Goal: Transaction & Acquisition: Purchase product/service

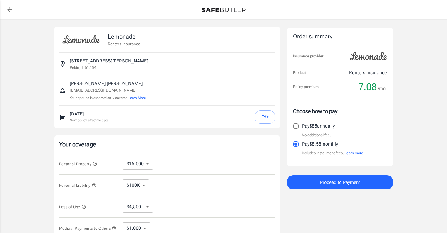
select select "15000"
select select "500"
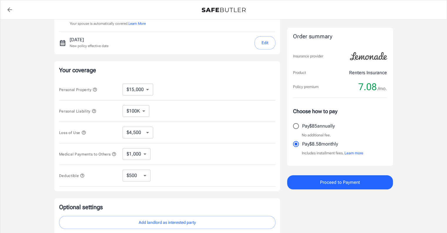
scroll to position [88, 0]
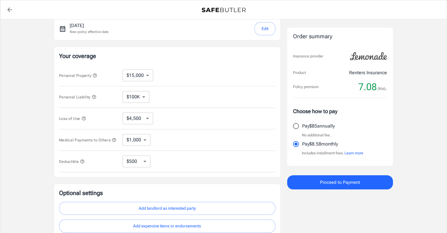
click at [83, 117] on icon "button" at bounding box center [83, 118] width 5 height 5
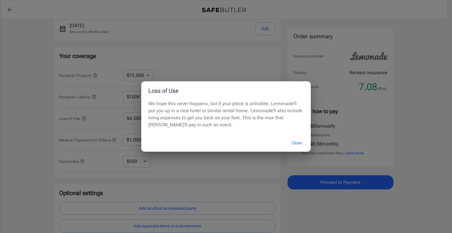
click at [192, 159] on div "Loss of Use We hope this never happens, but if your place is unlivable, Lemonad…" at bounding box center [226, 116] width 452 height 233
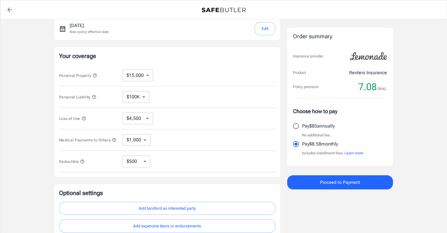
click at [143, 124] on div "Loss of Use $4,500 $7,500 $13,500 $22,500 $34,500 $55,500 $85,500 $130K $200K ​" at bounding box center [167, 118] width 216 height 21
click at [145, 124] on div "Loss of Use $4,500 $7,500 $13,500 $22,500 $34,500 $55,500 $85,500 $130K $200K ​" at bounding box center [167, 118] width 216 height 21
click at [149, 121] on select "$4,500 $7,500 $13,500 $22,500 $34,500 $55,500 $85,500 $130K $200K" at bounding box center [138, 118] width 31 height 12
select select "13500"
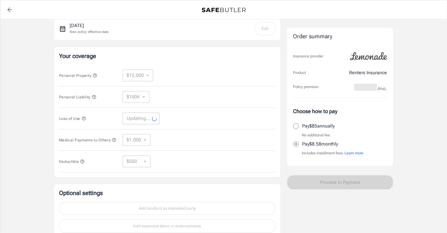
select select "13500"
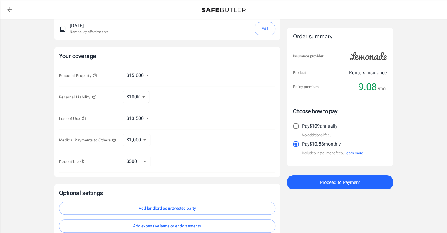
click at [150, 86] on div "Personal Liability $100K $200K $300K $400K $500K ​" at bounding box center [167, 96] width 216 height 21
click at [134, 71] on select "$10,000 $15,000 $20,000 $25,000 $30,000 $40,000 $50,000 $100K $150K $200K $250K" at bounding box center [138, 75] width 31 height 12
select select "25000"
click at [95, 95] on icon "button" at bounding box center [94, 97] width 4 height 4
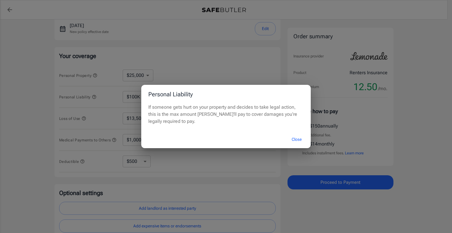
click at [108, 98] on div "Personal Liability If someone gets hurt on your property and decides to take le…" at bounding box center [226, 116] width 452 height 233
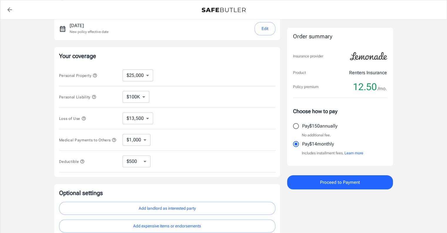
click at [97, 76] on icon "button" at bounding box center [95, 75] width 5 height 5
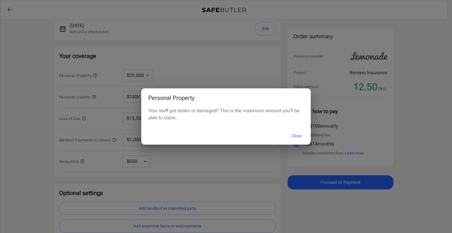
click at [98, 76] on div "Personal Property Your stuff got stolen or damaged? This is the maximum amount …" at bounding box center [226, 116] width 452 height 233
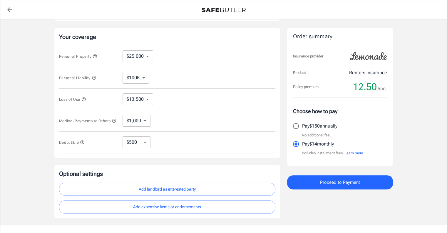
scroll to position [118, 0]
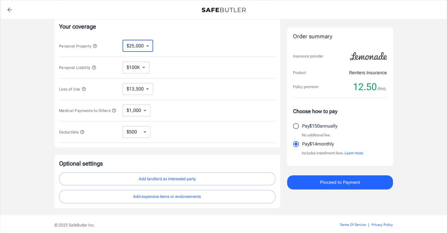
click at [149, 48] on select "$10,000 $15,000 $20,000 $25,000 $30,000 $40,000 $50,000 $100K $150K $200K $250K" at bounding box center [138, 46] width 31 height 12
select select "20000"
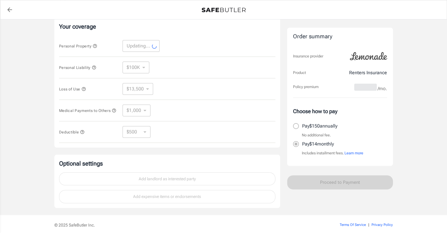
select select "20000"
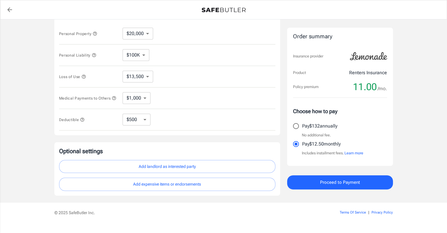
scroll to position [142, 0]
